Goal: Information Seeking & Learning: Find specific page/section

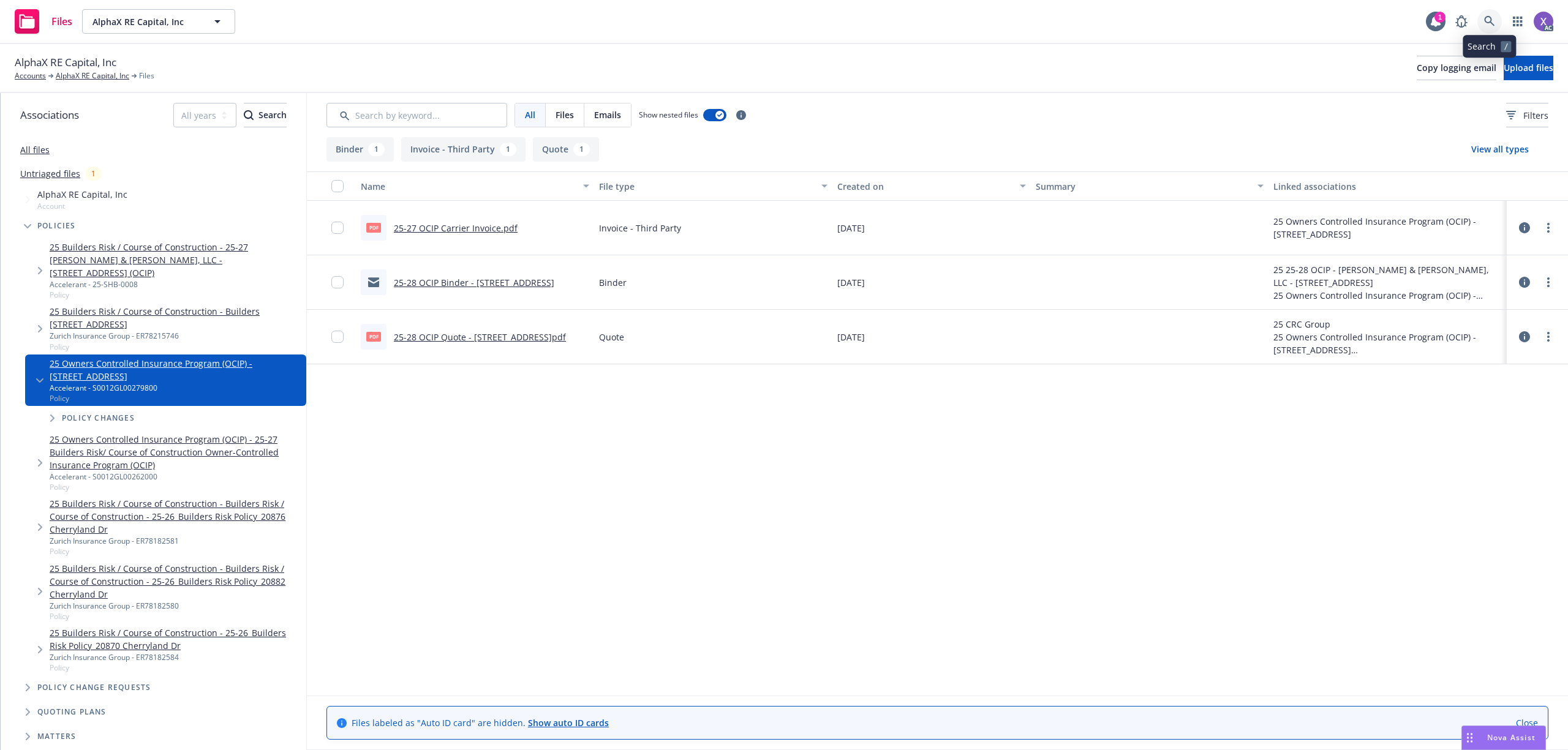
click at [1490, 21] on icon at bounding box center [1489, 20] width 10 height 10
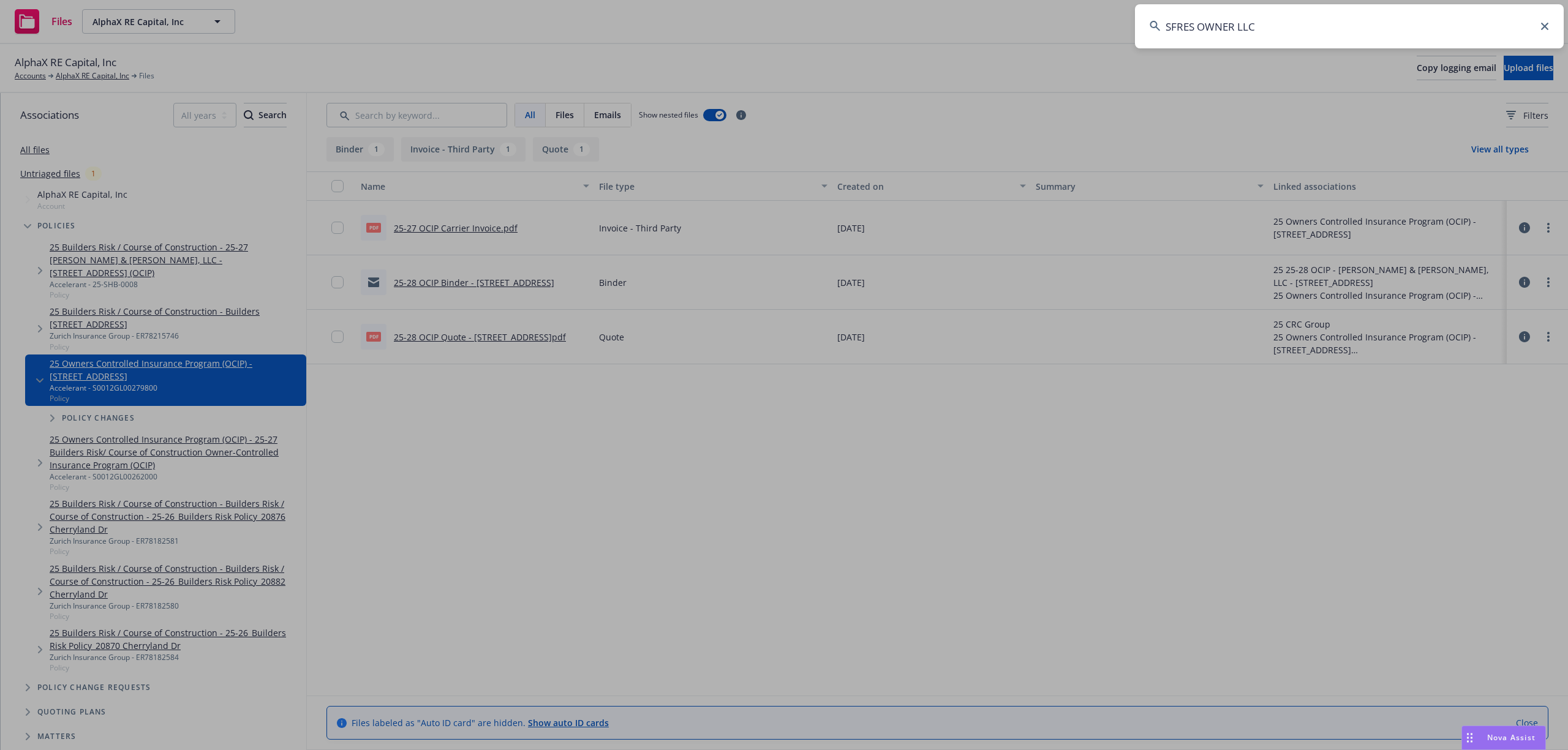
click at [1364, 18] on input "SFRES OWNER LLC" at bounding box center [1349, 26] width 429 height 44
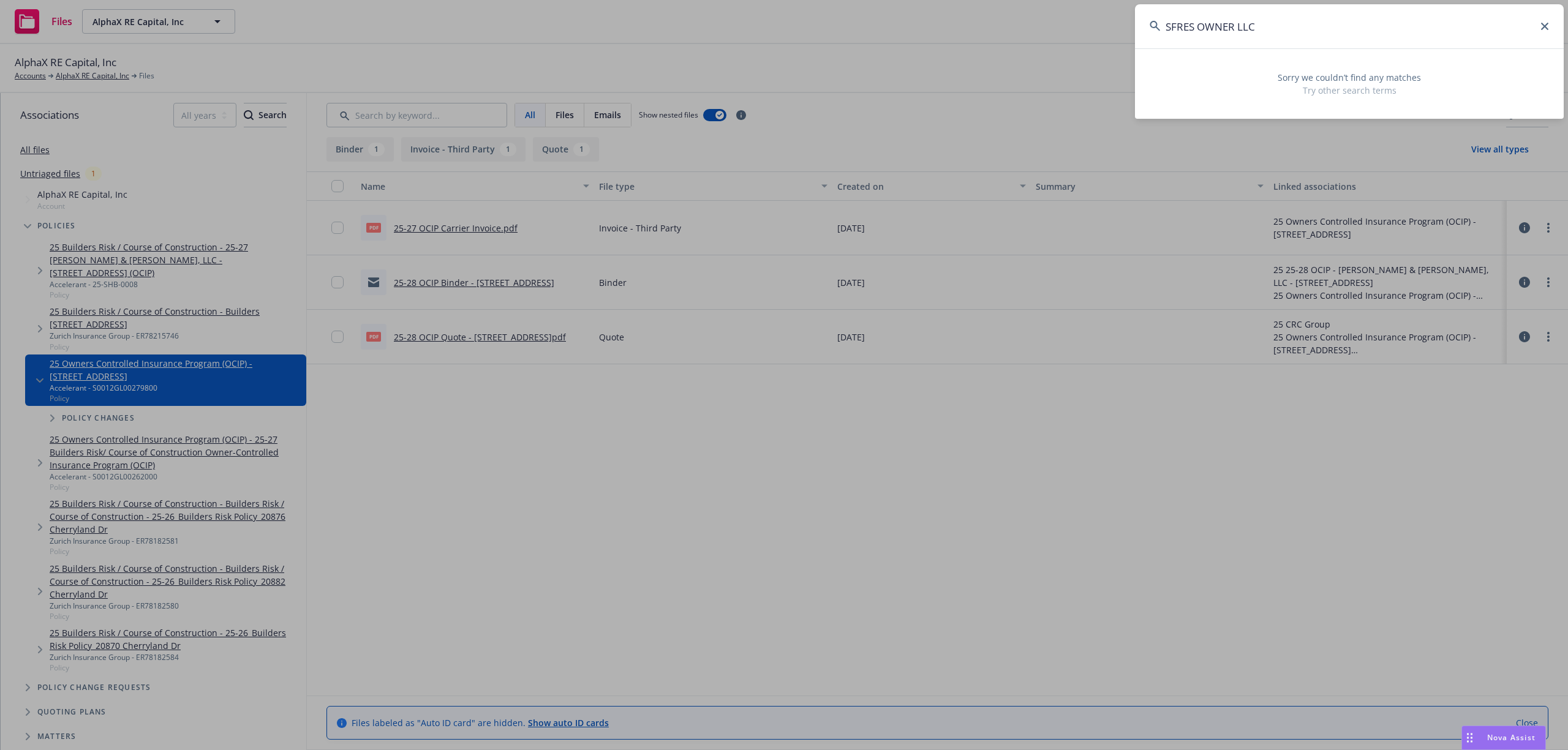
drag, startPoint x: 1263, startPoint y: 25, endPoint x: 1087, endPoint y: 25, distance: 176.0
click at [1087, 25] on div "SFRES OWNER LLC Sorry we couldn’t find any matches Try other search terms" at bounding box center [784, 375] width 1568 height 750
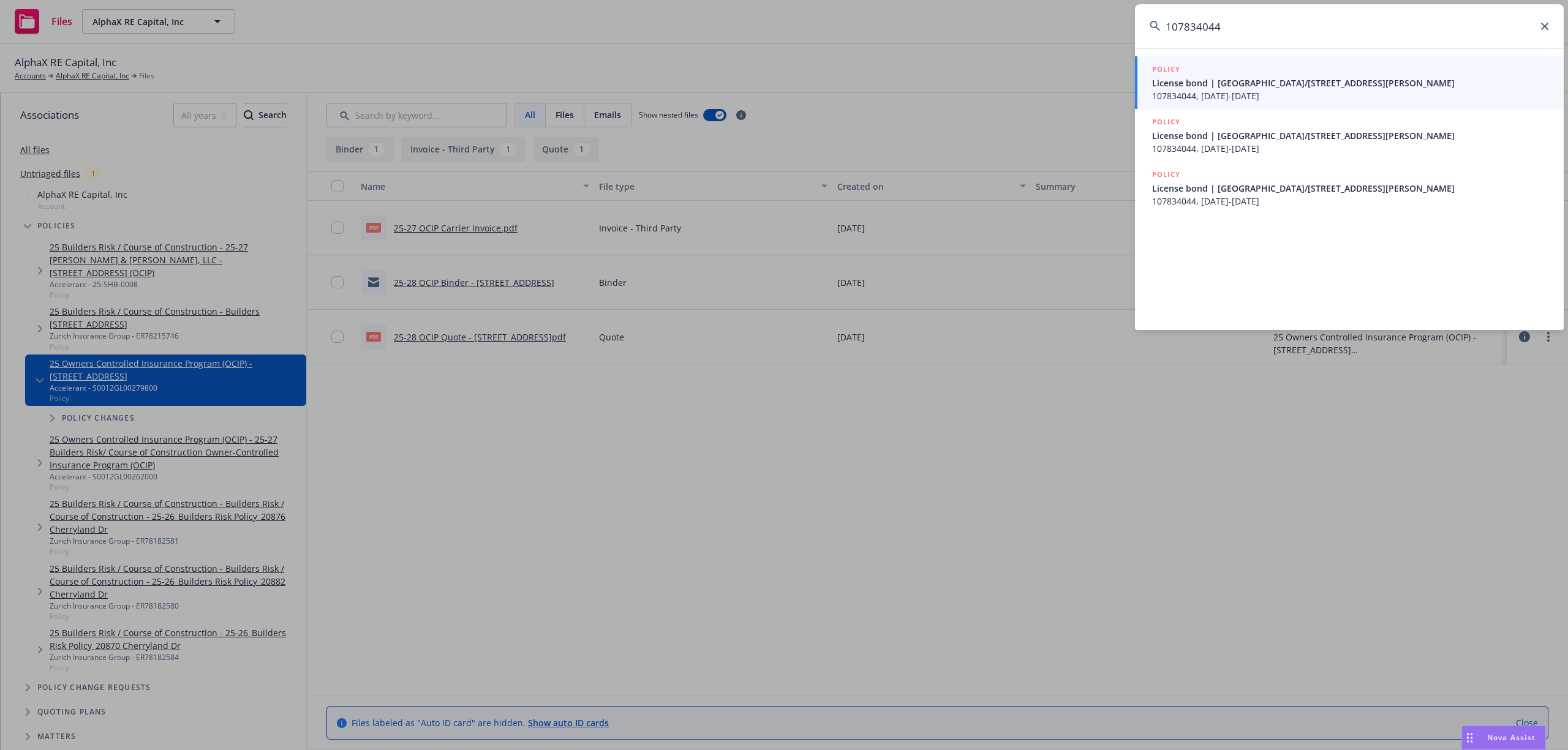
type input "107834044"
click at [1246, 91] on span "107834044, 05/08/2023-05/08/2024" at bounding box center [1350, 96] width 397 height 13
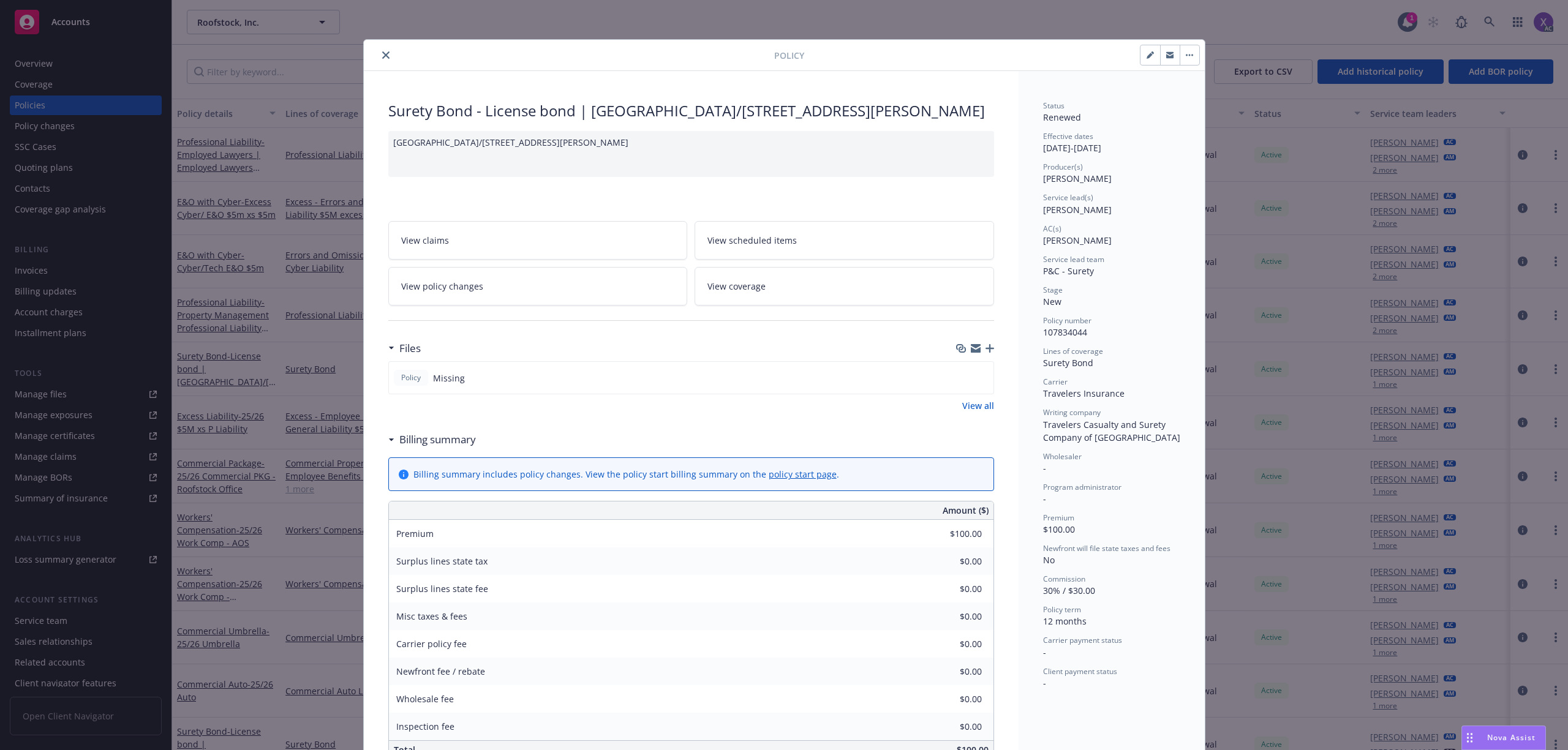
click at [382, 52] on icon "close" at bounding box center [386, 55] width 7 height 7
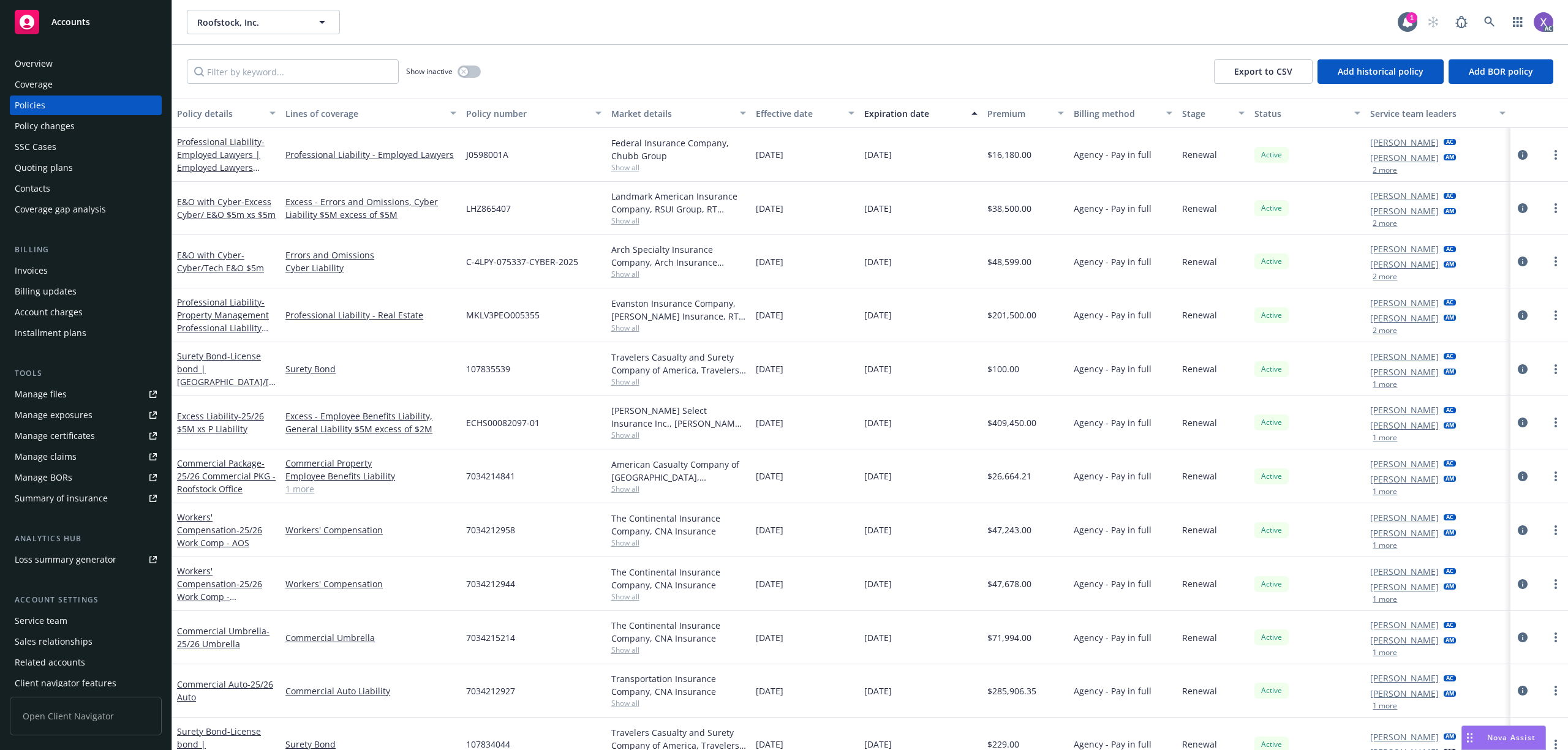
click at [61, 100] on div "Policies" at bounding box center [86, 105] width 142 height 20
click at [263, 76] on input "Filter by keyword..." at bounding box center [293, 72] width 212 height 24
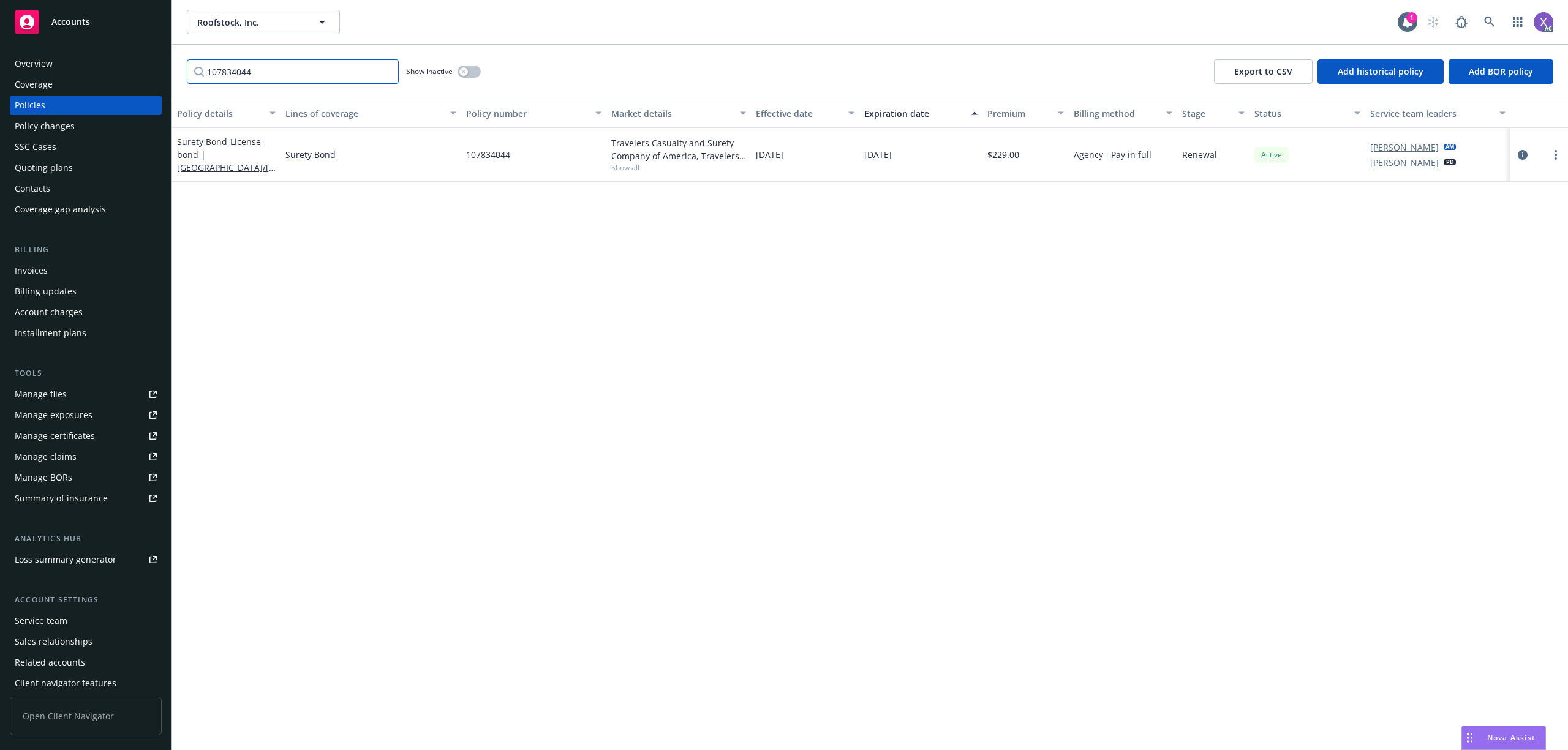
type input "107834044"
click at [47, 271] on div "Invoices" at bounding box center [86, 270] width 142 height 20
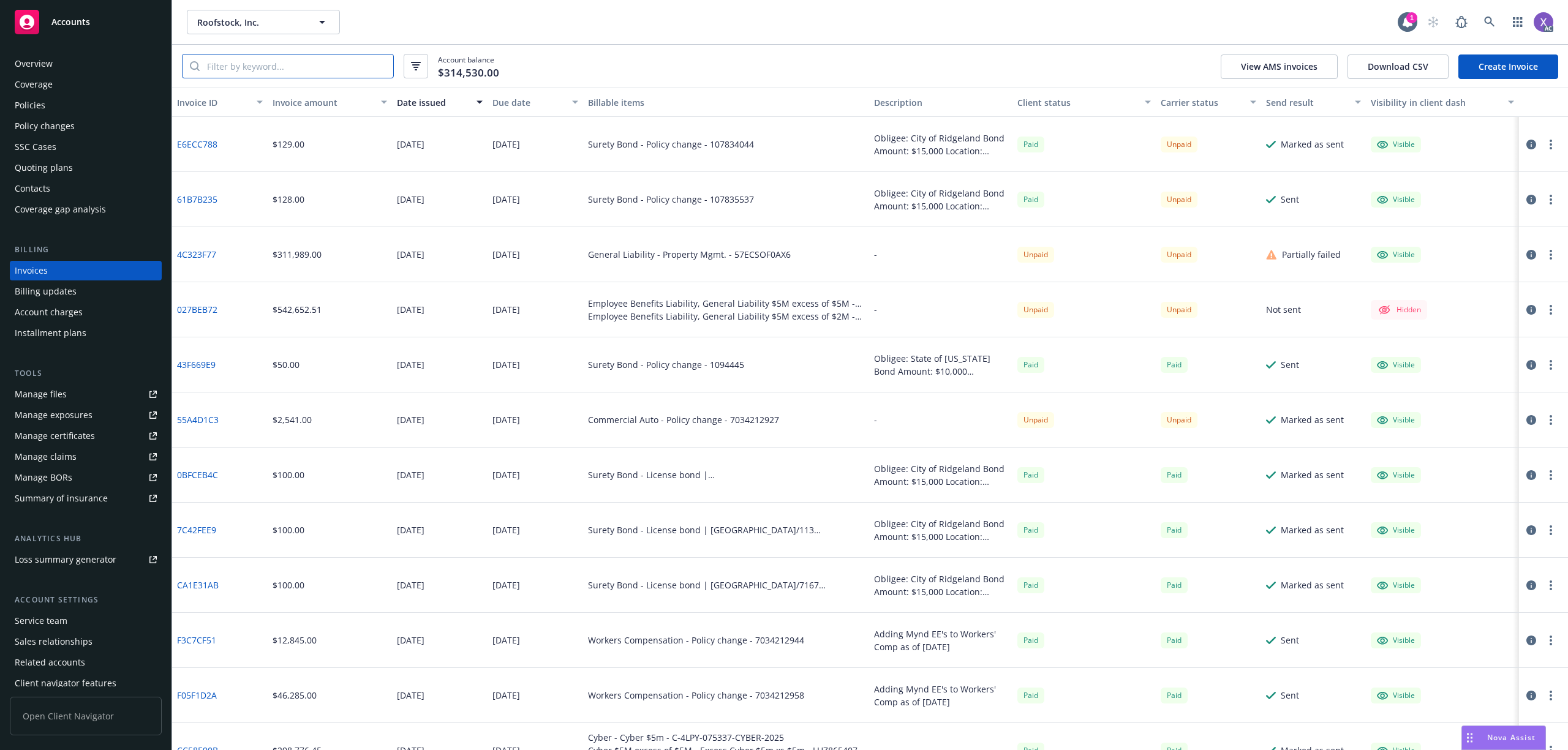
click at [255, 69] on input "search" at bounding box center [296, 66] width 193 height 23
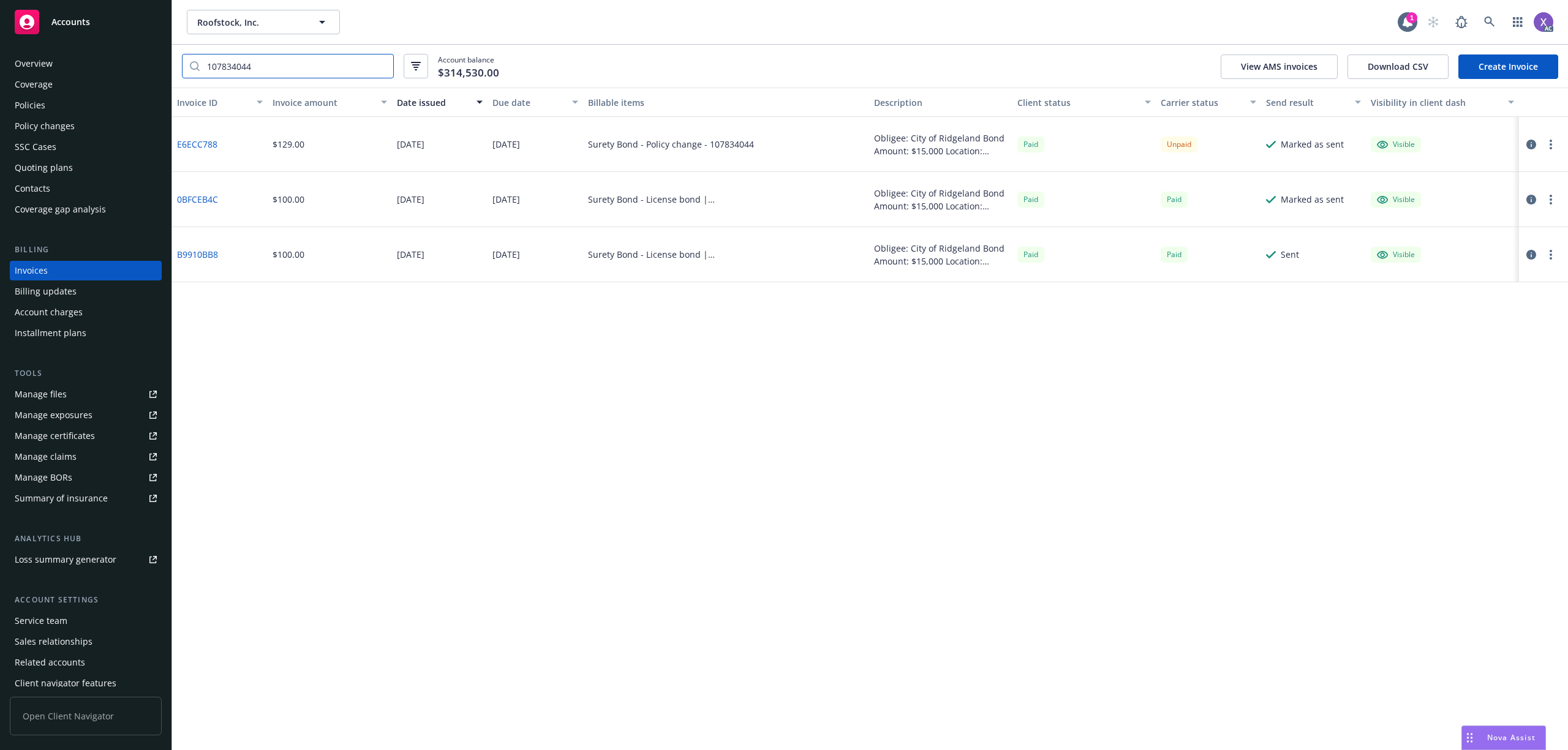
type input "107834044"
click at [41, 103] on div "Policies" at bounding box center [30, 105] width 31 height 20
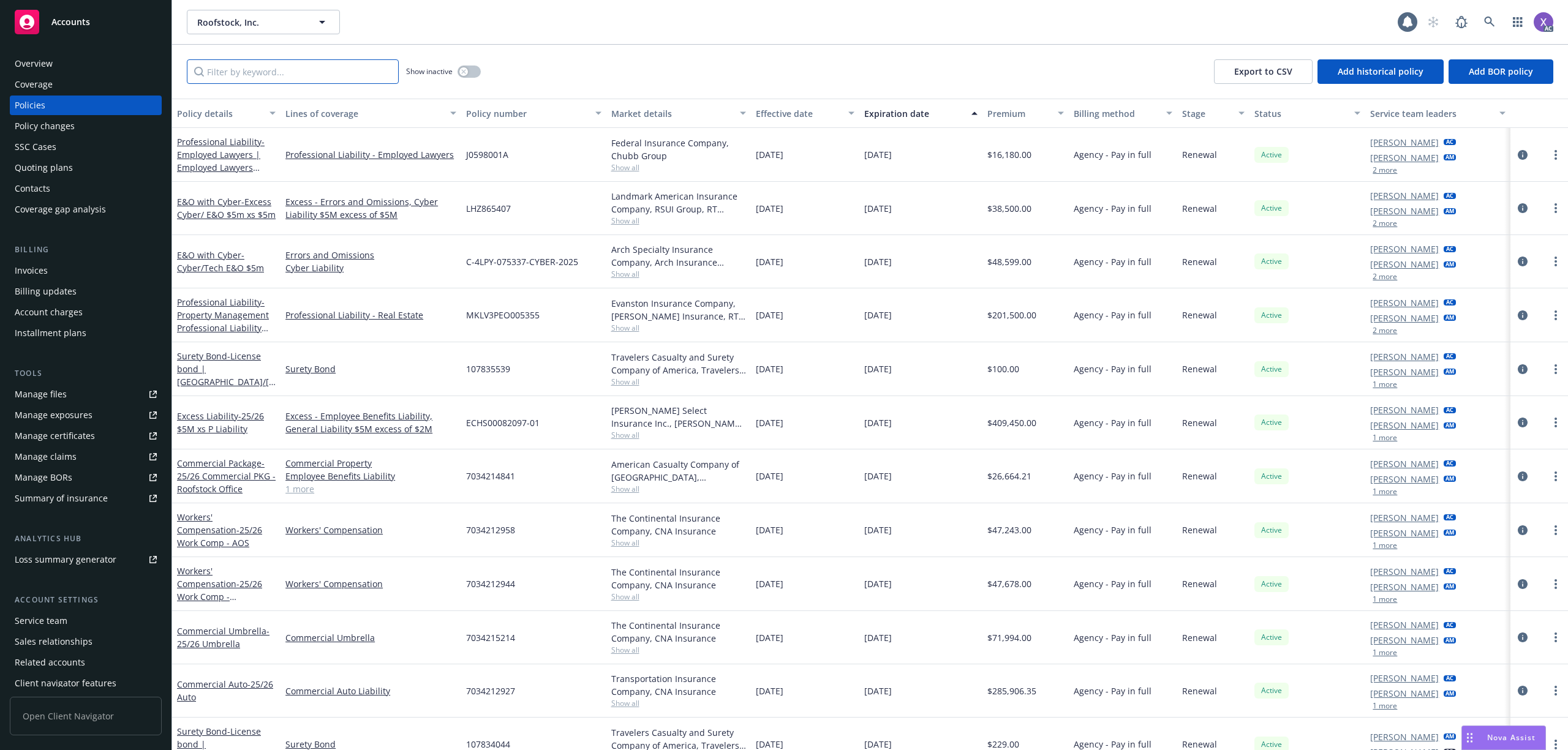
click at [244, 72] on input "Filter by keyword..." at bounding box center [293, 72] width 212 height 24
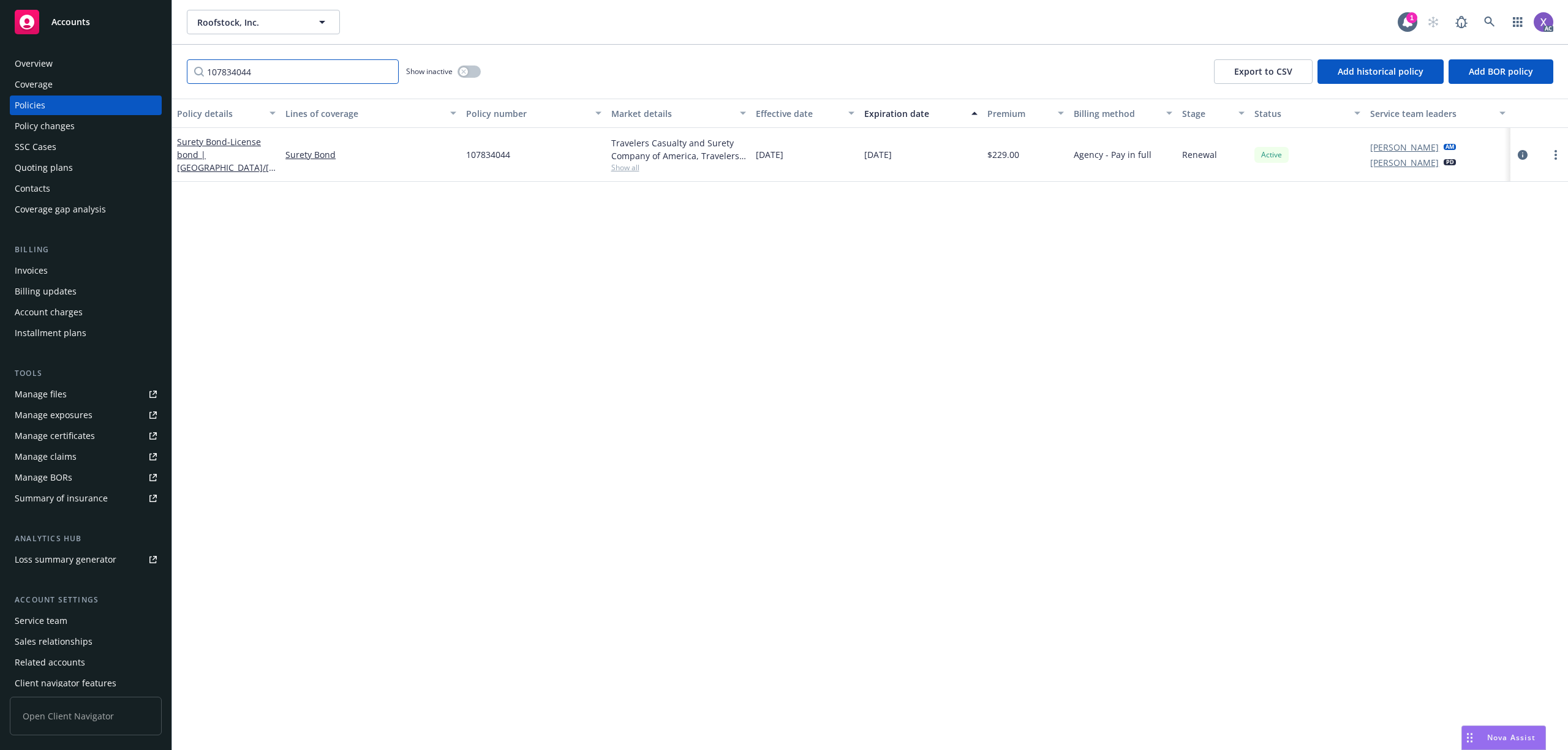
type input "107834044"
click at [648, 426] on div "Policy details Lines of coverage Policy number Market details Effective date Ex…" at bounding box center [870, 424] width 1396 height 652
